Goal: Information Seeking & Learning: Compare options

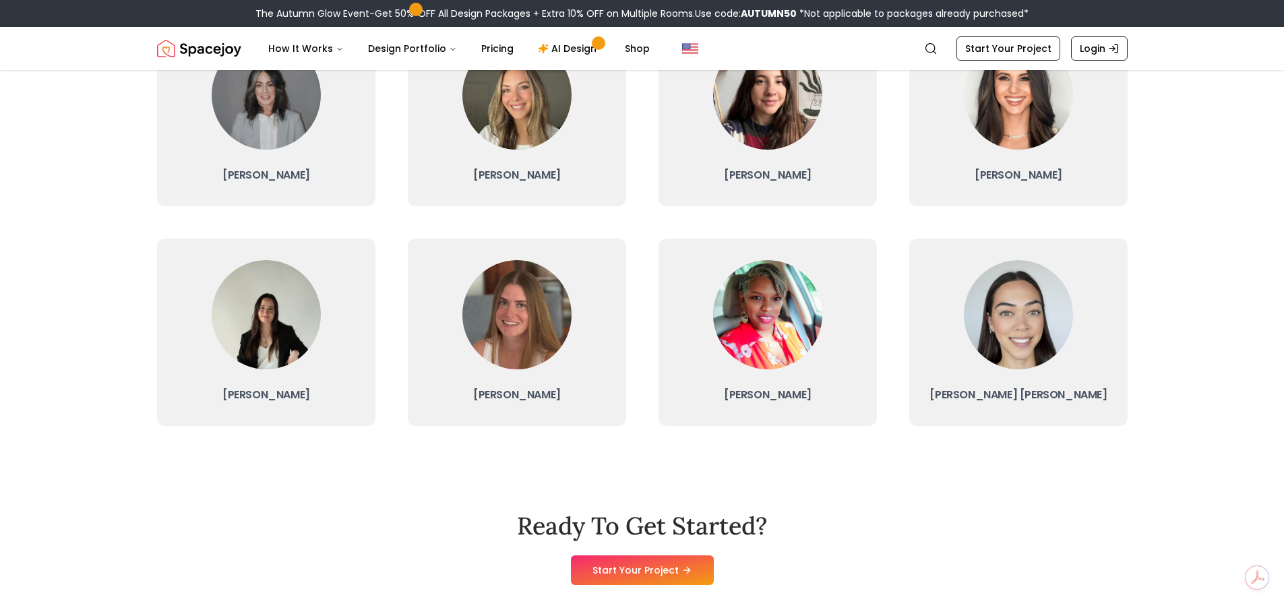
scroll to position [404, 0]
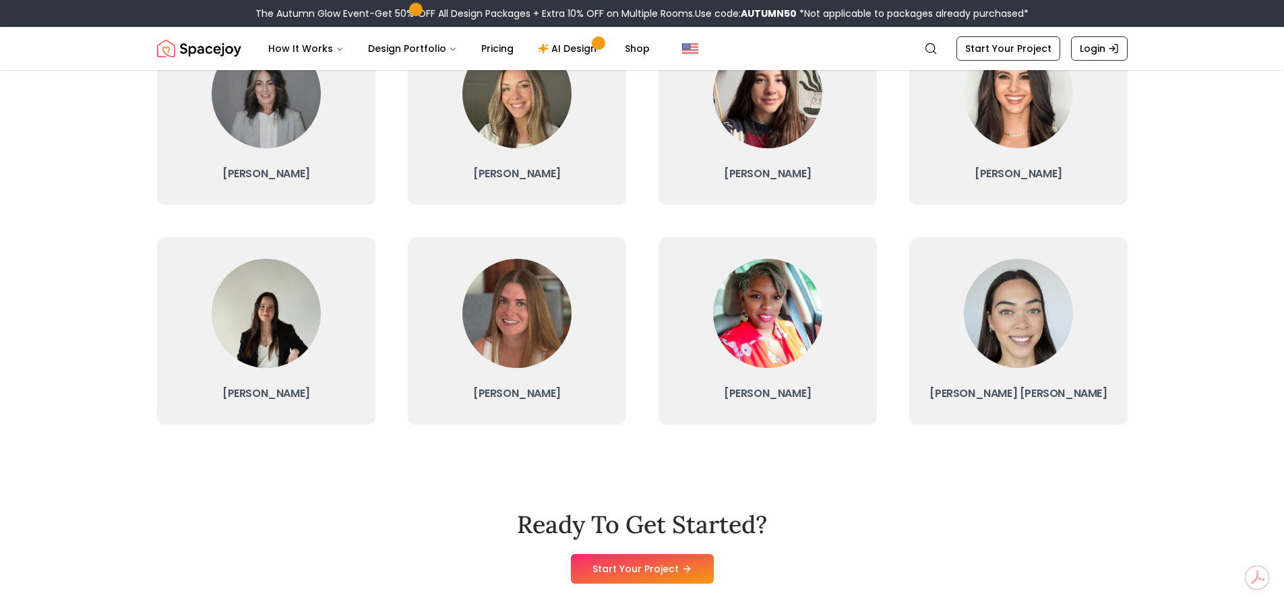
click at [985, 367] on link "[PERSON_NAME] [PERSON_NAME]" at bounding box center [1018, 330] width 218 height 187
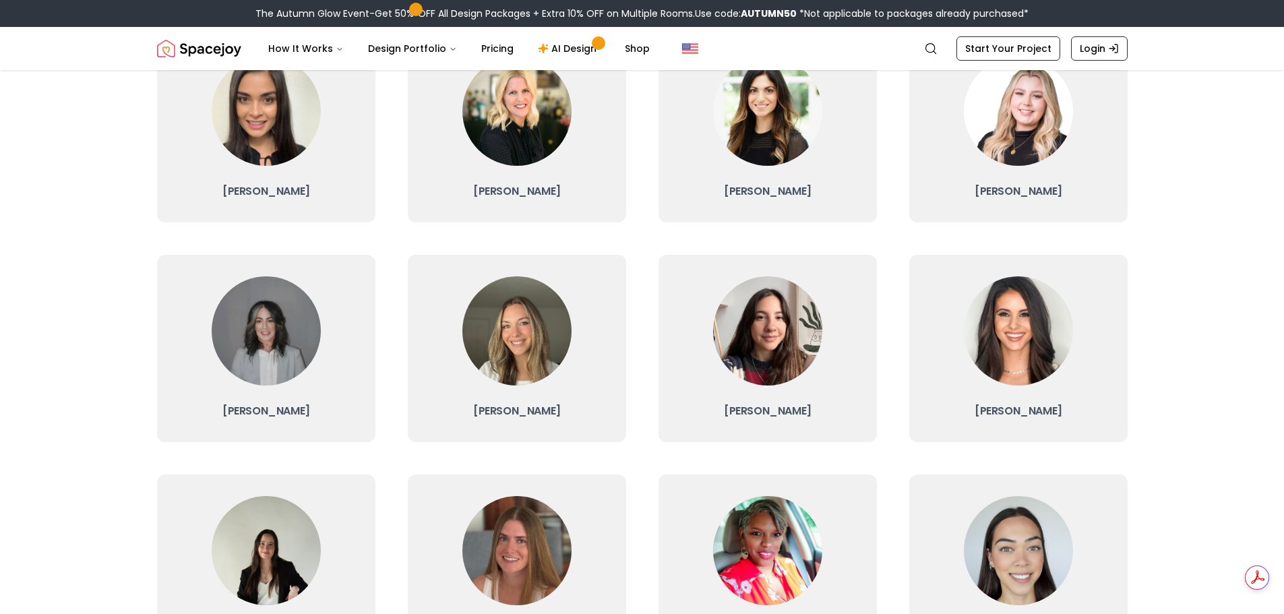
scroll to position [135, 0]
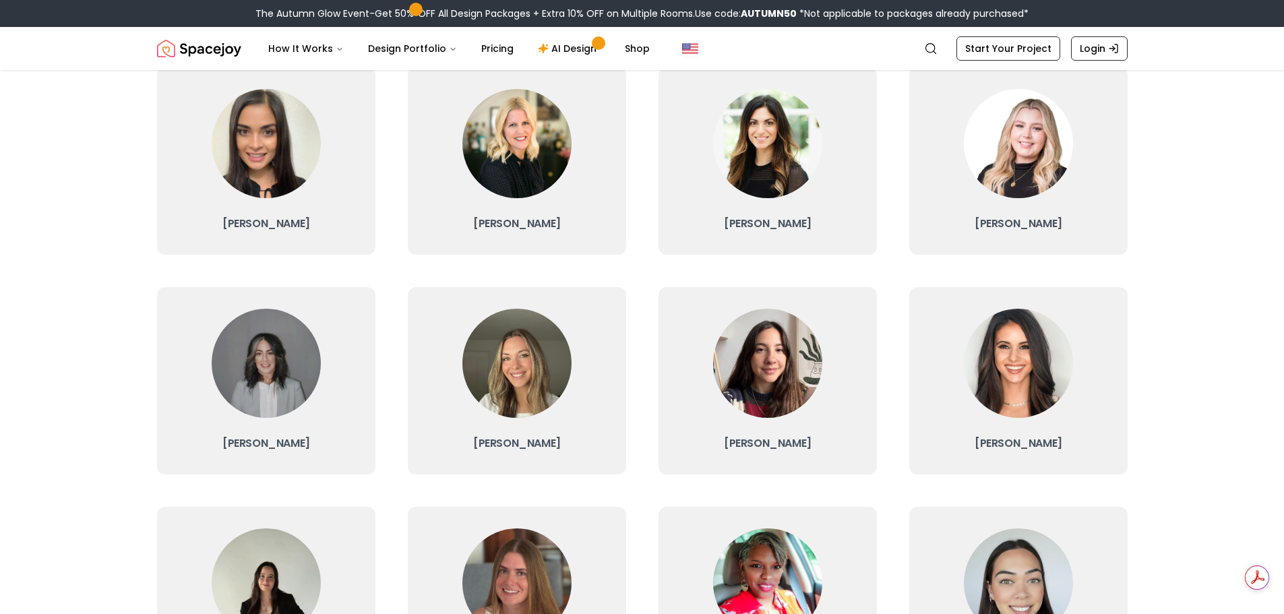
click at [961, 340] on link "[PERSON_NAME]" at bounding box center [1018, 380] width 218 height 187
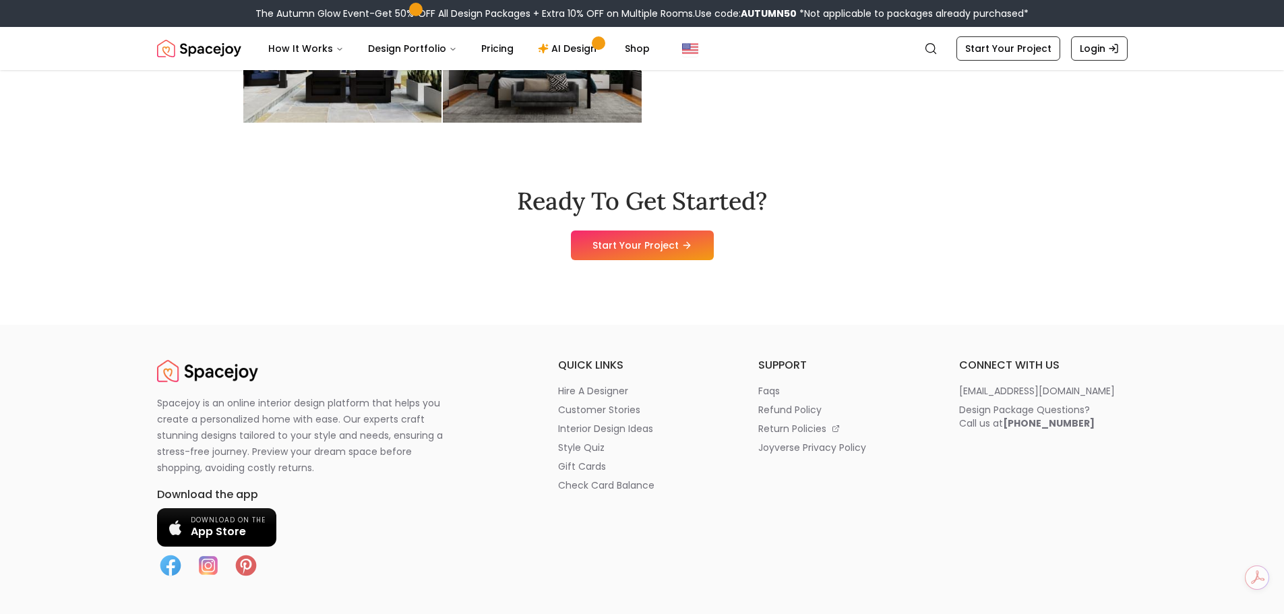
scroll to position [674, 0]
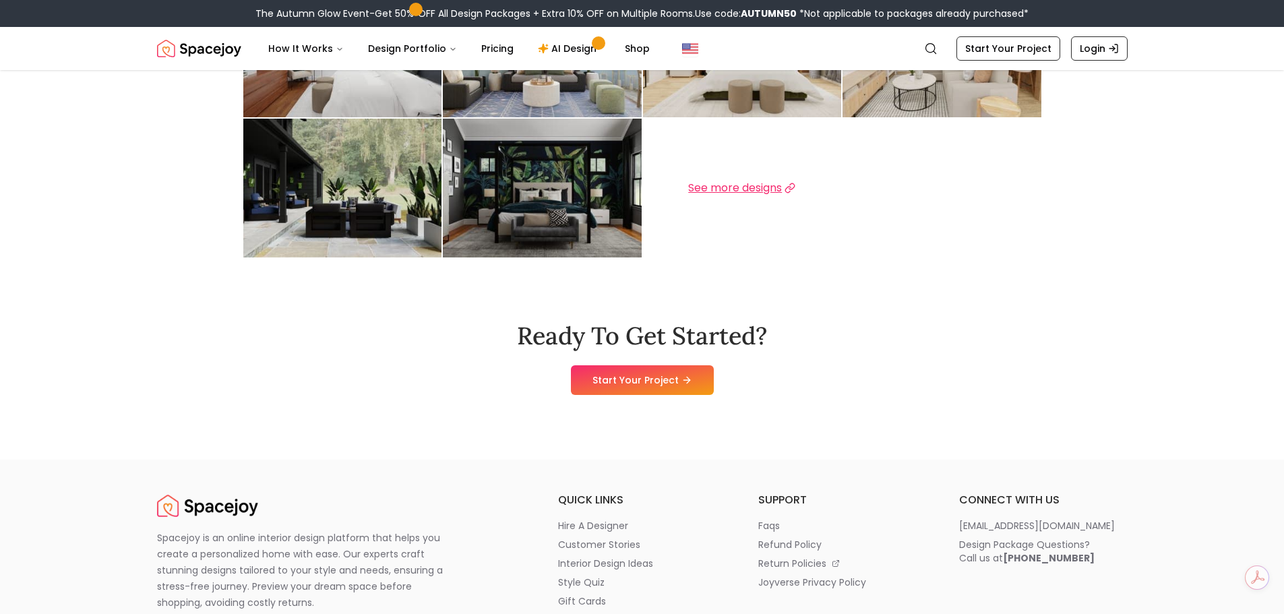
click at [718, 183] on span "See more designs" at bounding box center [735, 188] width 94 height 16
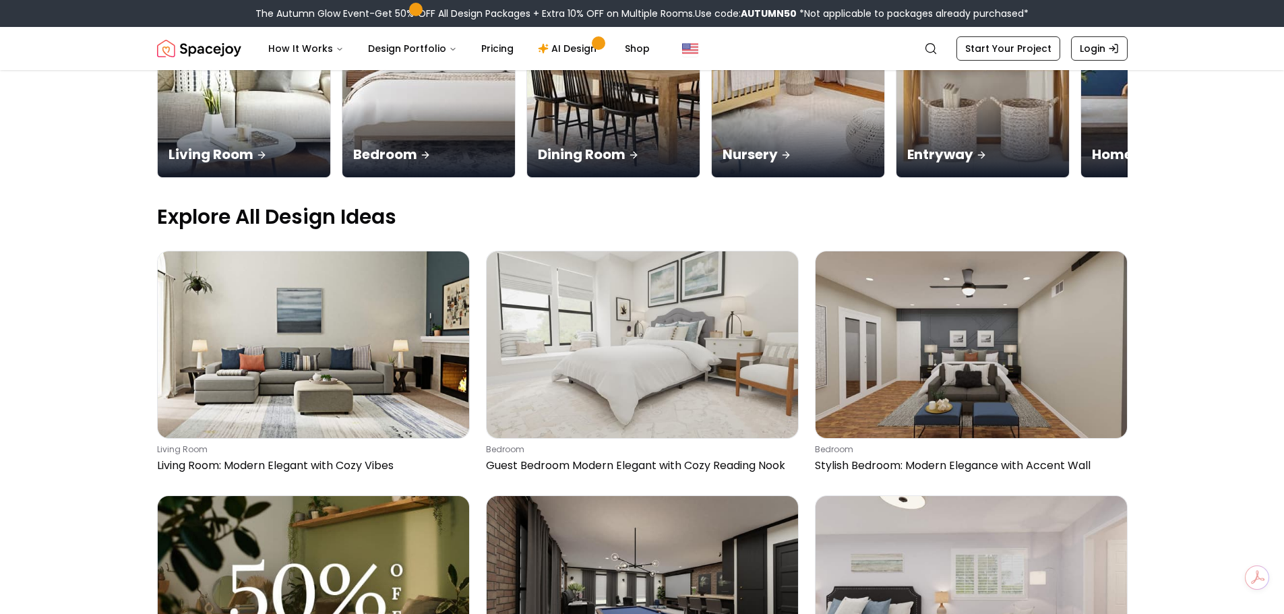
scroll to position [404, 0]
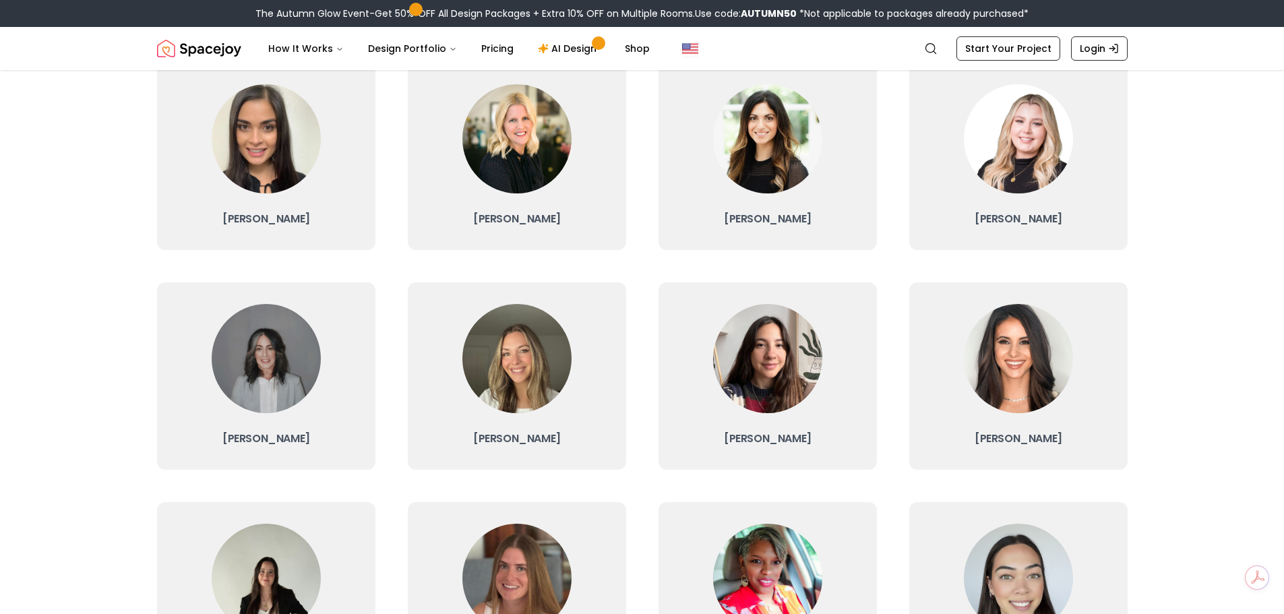
scroll to position [135, 0]
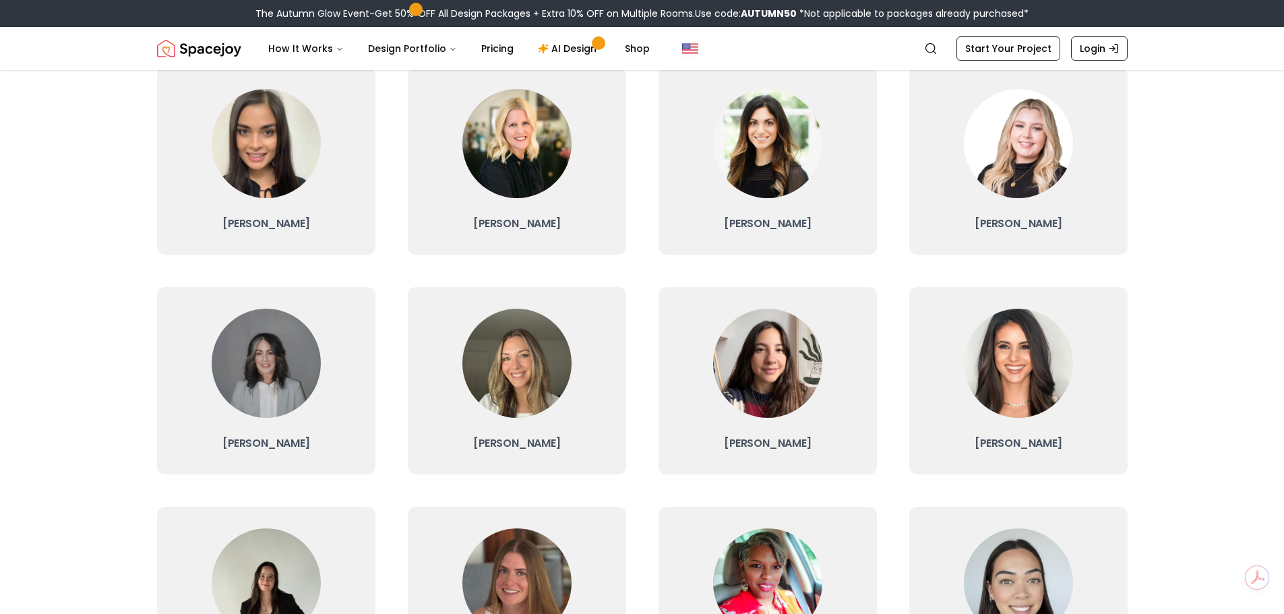
click at [702, 375] on link "[PERSON_NAME]" at bounding box center [767, 380] width 218 height 187
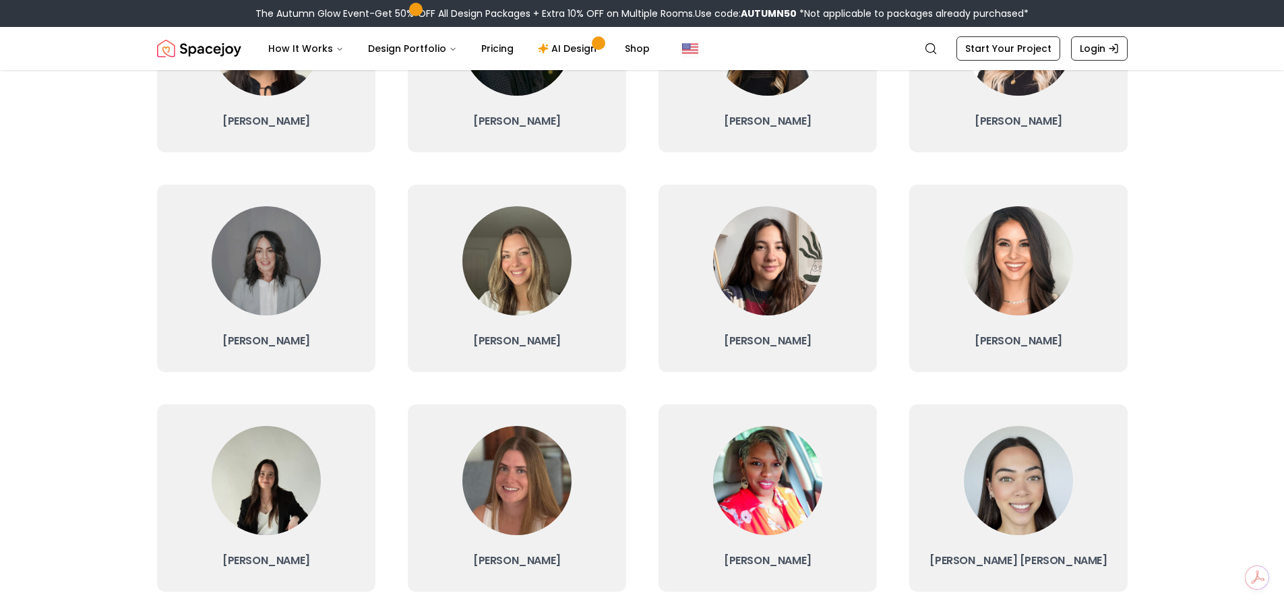
scroll to position [270, 0]
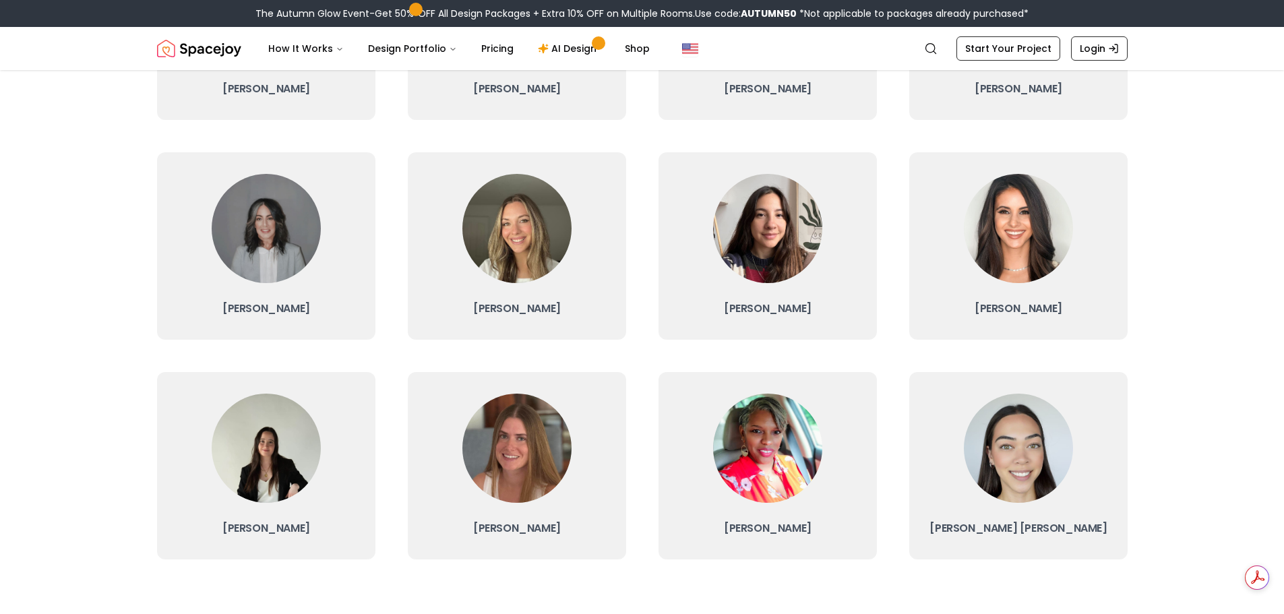
click at [540, 458] on img at bounding box center [516, 448] width 109 height 109
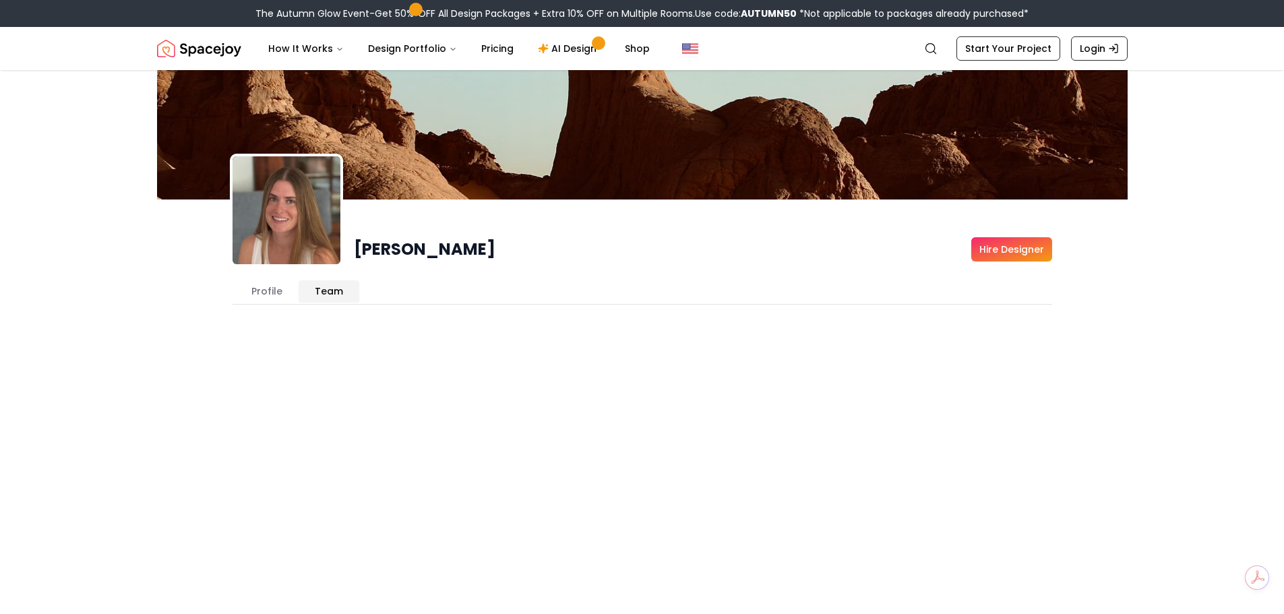
click at [326, 290] on button "Team" at bounding box center [329, 291] width 61 height 22
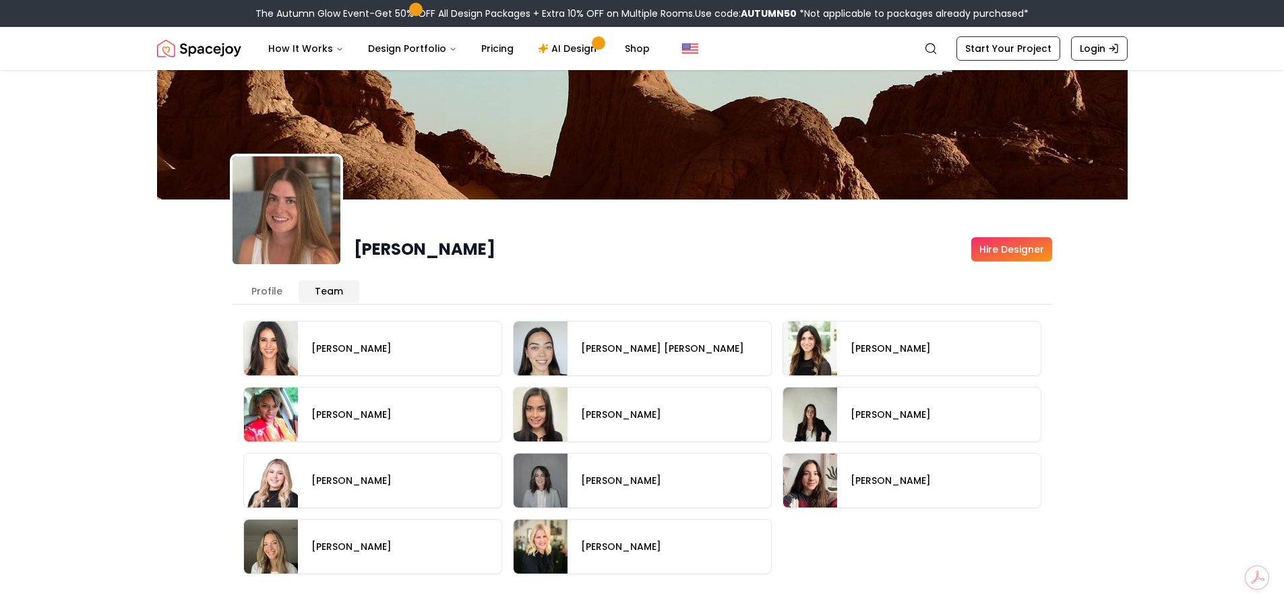
click at [266, 296] on button "Profile" at bounding box center [266, 291] width 63 height 22
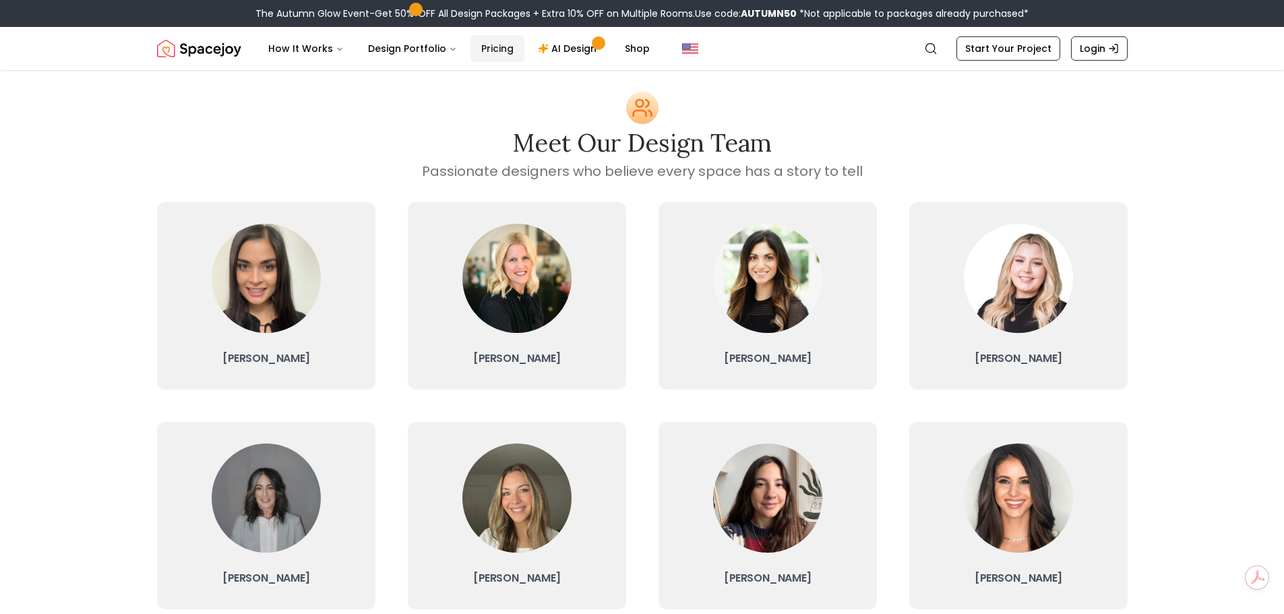
click at [497, 50] on link "Pricing" at bounding box center [497, 48] width 54 height 27
